Goal: Transaction & Acquisition: Purchase product/service

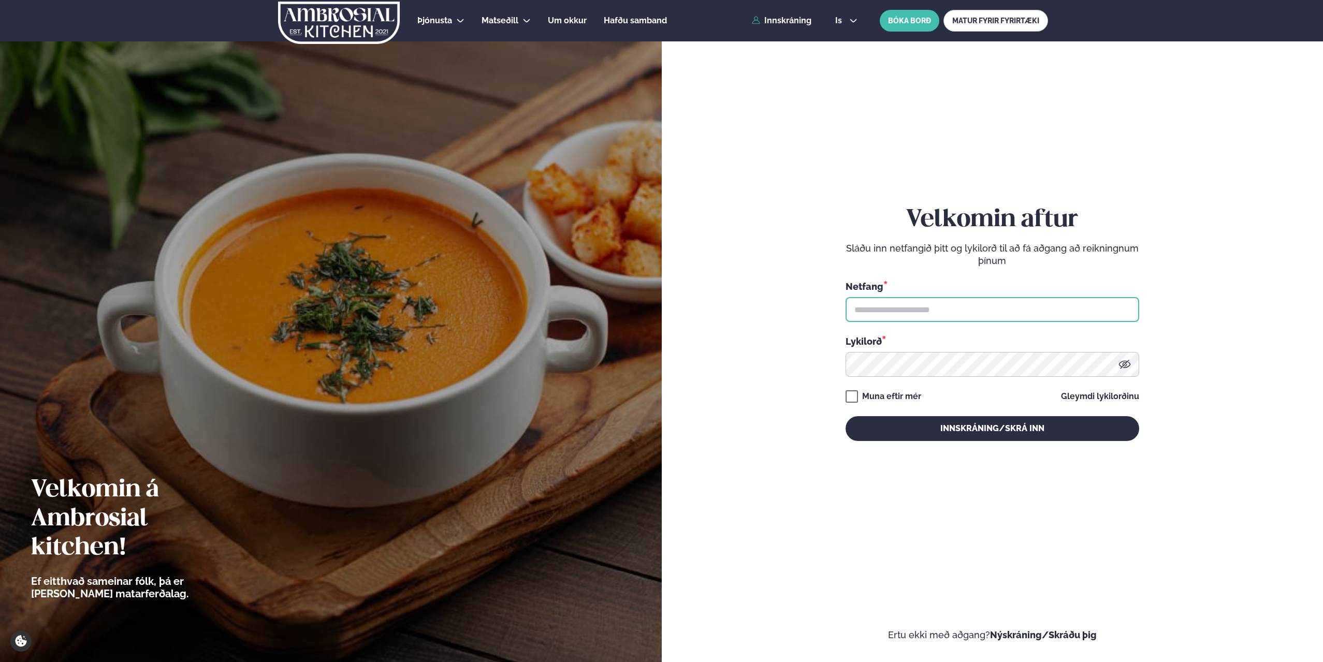
click at [971, 320] on input "text" at bounding box center [992, 309] width 294 height 25
type input "**********"
click at [845, 416] on button "Innskráning/Skrá inn" at bounding box center [992, 428] width 294 height 25
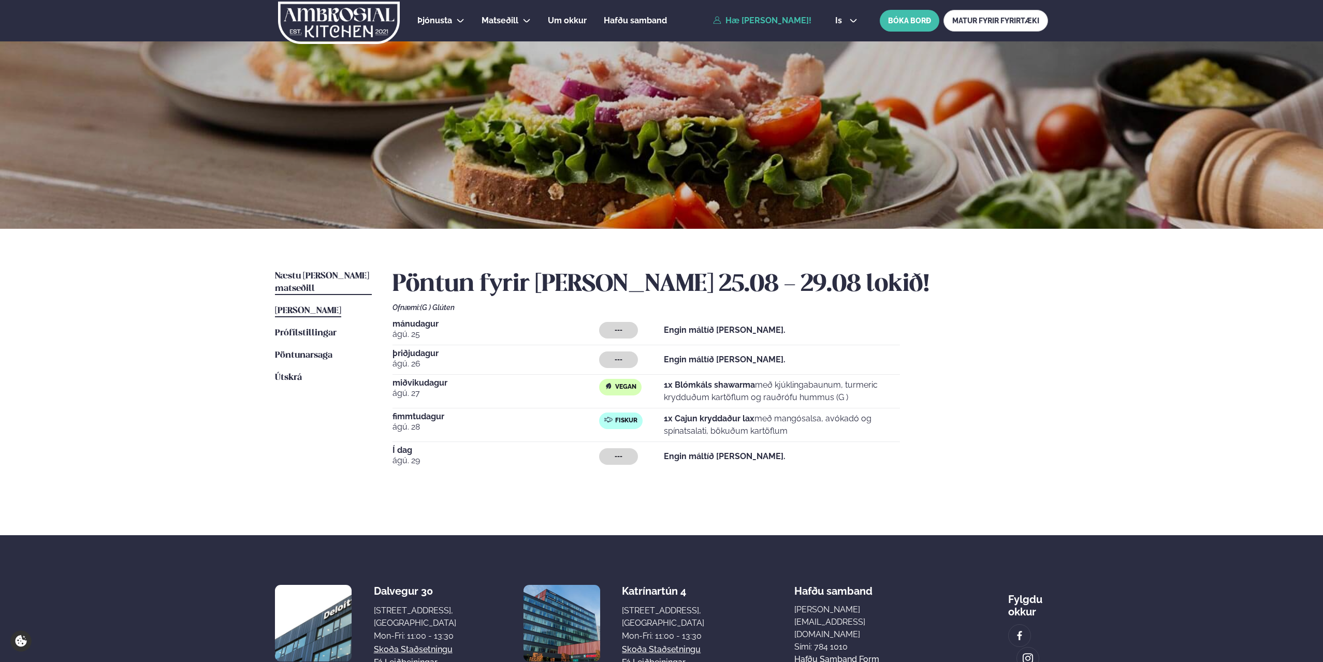
click at [307, 273] on span "Næstu [PERSON_NAME] matseðill" at bounding box center [322, 282] width 94 height 21
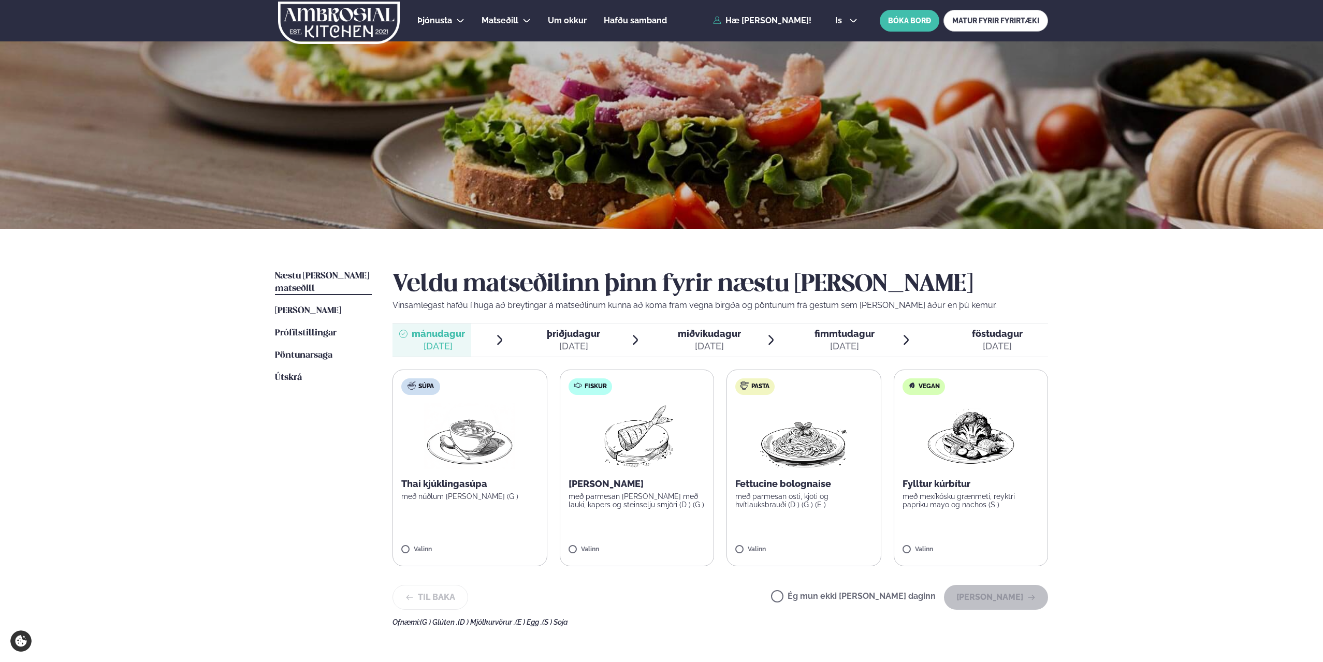
click at [690, 331] on span "miðvikudagur" at bounding box center [709, 333] width 63 height 11
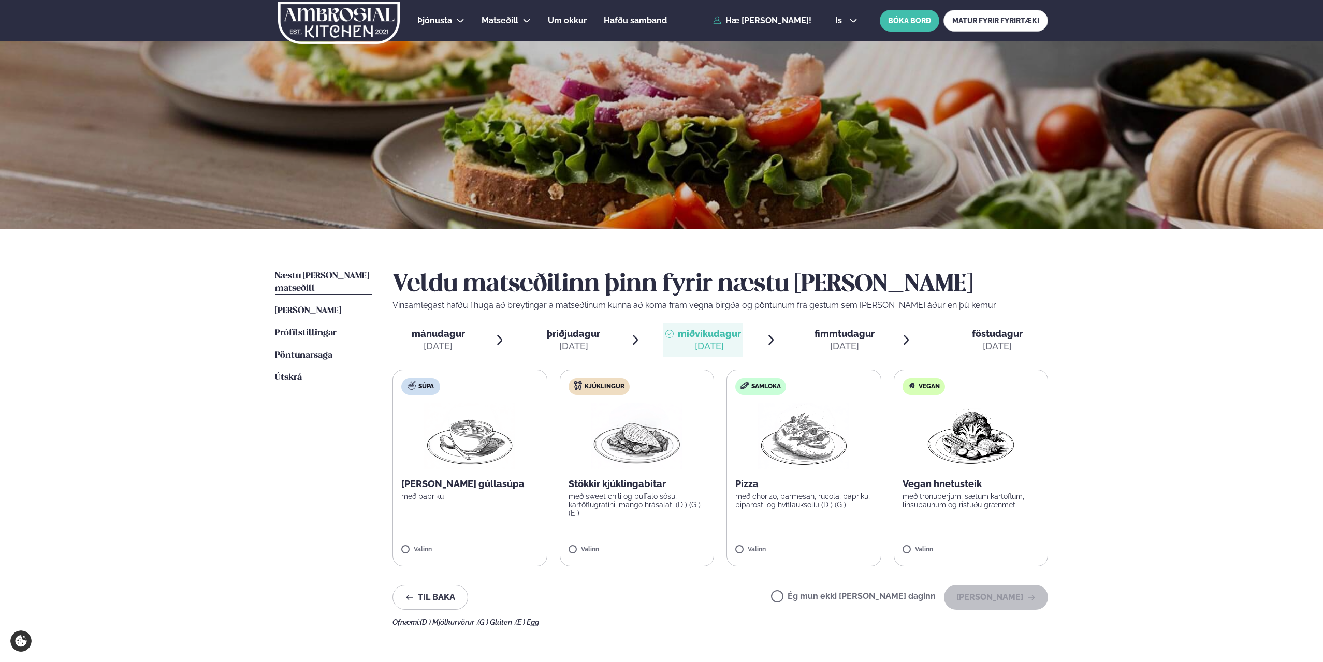
scroll to position [52, 0]
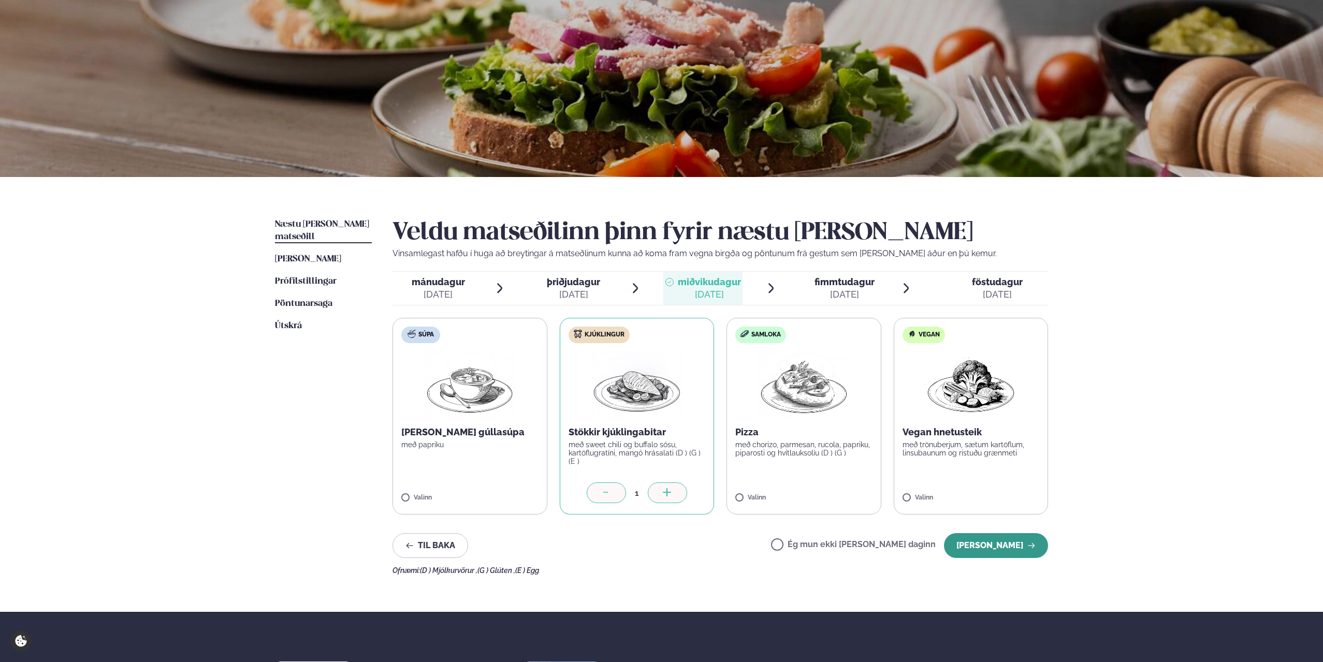
click at [985, 546] on button "[PERSON_NAME]" at bounding box center [996, 545] width 104 height 25
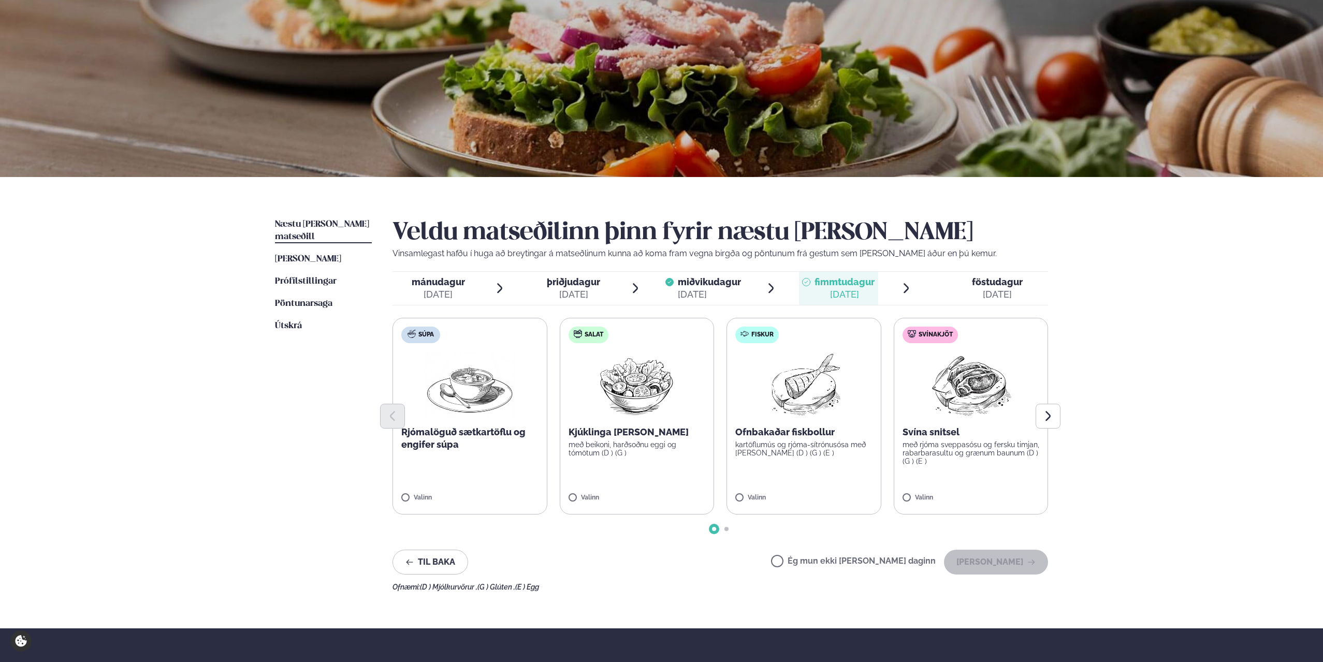
click at [698, 292] on div "[DATE]" at bounding box center [709, 294] width 63 height 12
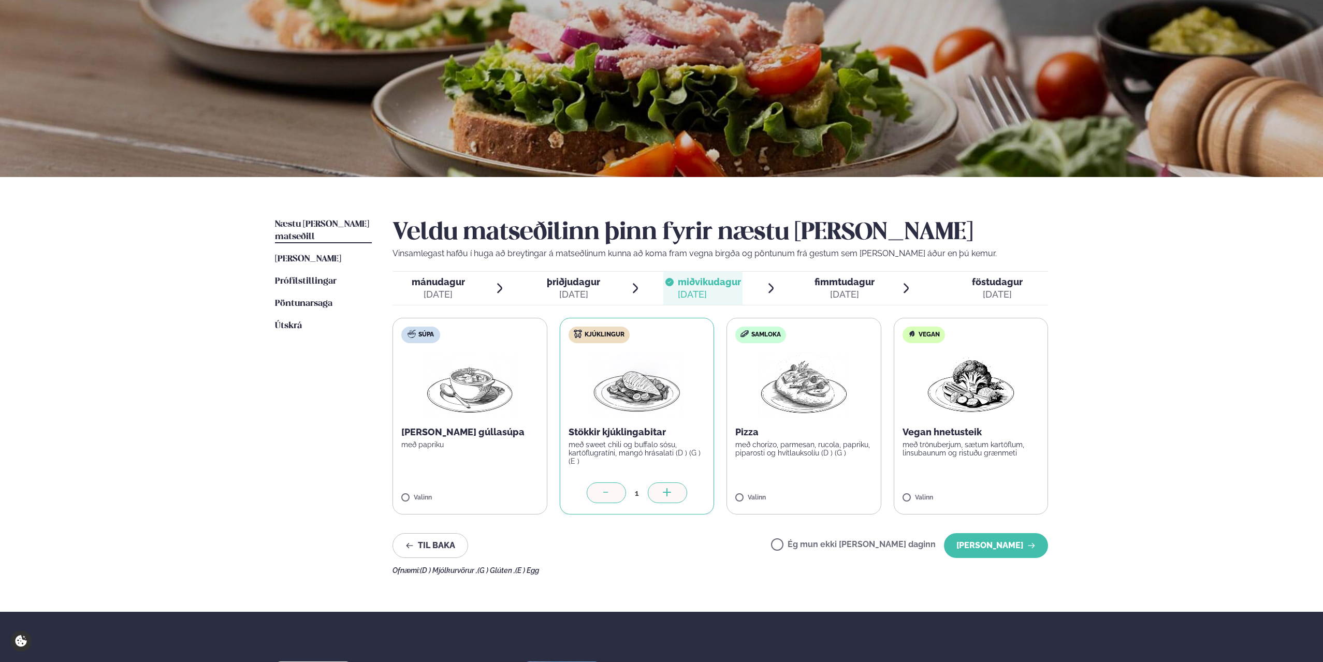
click at [840, 291] on div "[DATE]" at bounding box center [844, 294] width 60 height 12
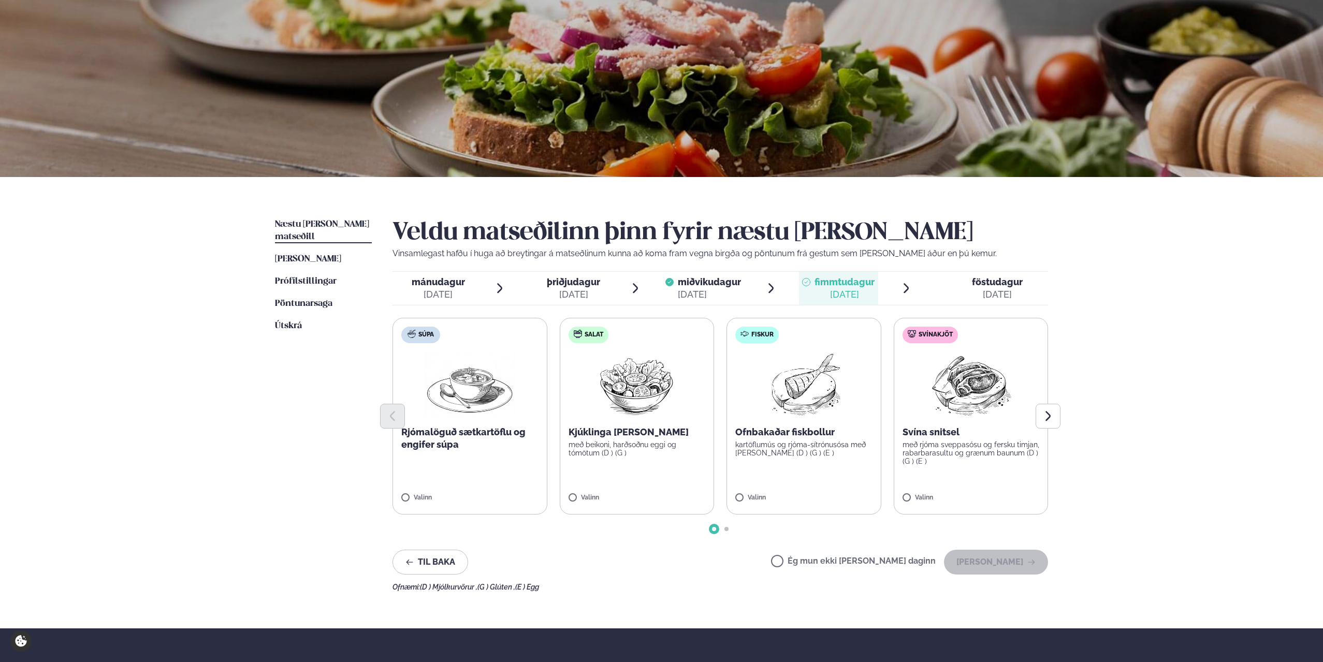
click at [821, 431] on p "Ofnbakaðar fiskbollur" at bounding box center [803, 432] width 137 height 12
click at [1012, 562] on button "[PERSON_NAME]" at bounding box center [996, 562] width 104 height 25
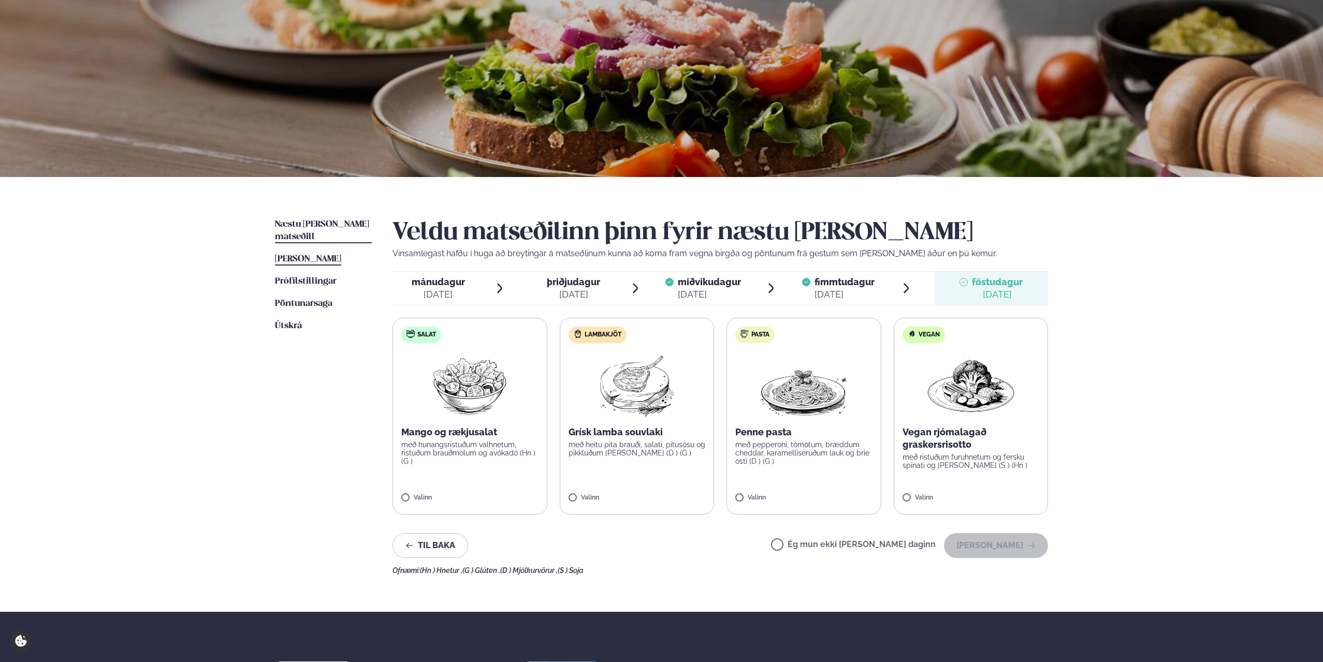
click at [306, 255] on span "[PERSON_NAME]" at bounding box center [308, 259] width 66 height 9
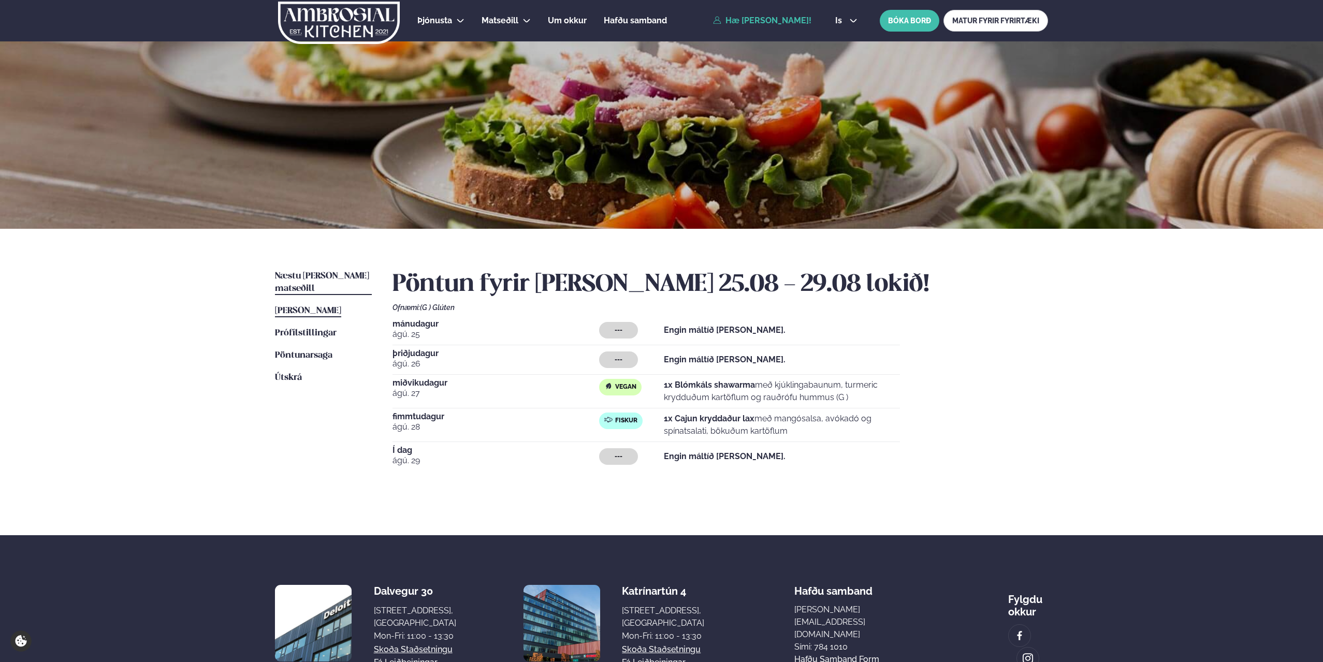
click at [303, 278] on span "Næstu [PERSON_NAME] matseðill" at bounding box center [322, 282] width 94 height 21
